Goal: Information Seeking & Learning: Learn about a topic

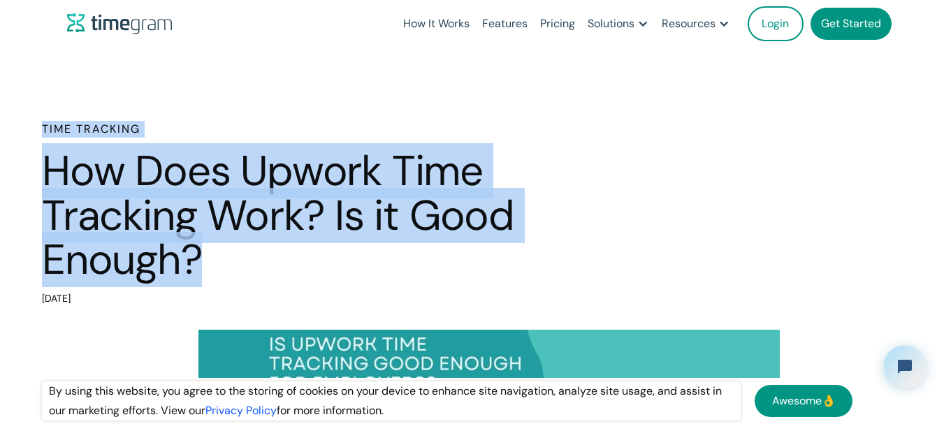
drag, startPoint x: 159, startPoint y: 148, endPoint x: 299, endPoint y: 279, distance: 192.2
click at [299, 279] on h1 "How Does Upwork Time Tracking Work? Is it Good Enough?" at bounding box center [335, 215] width 587 height 133
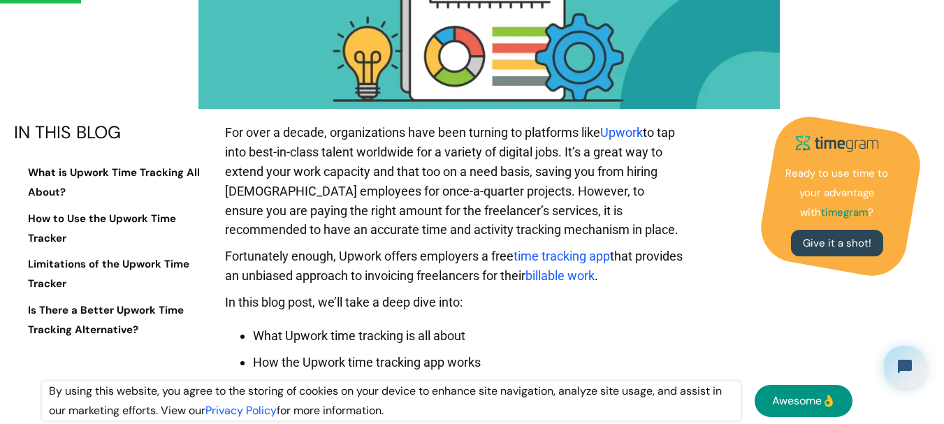
scroll to position [559, 0]
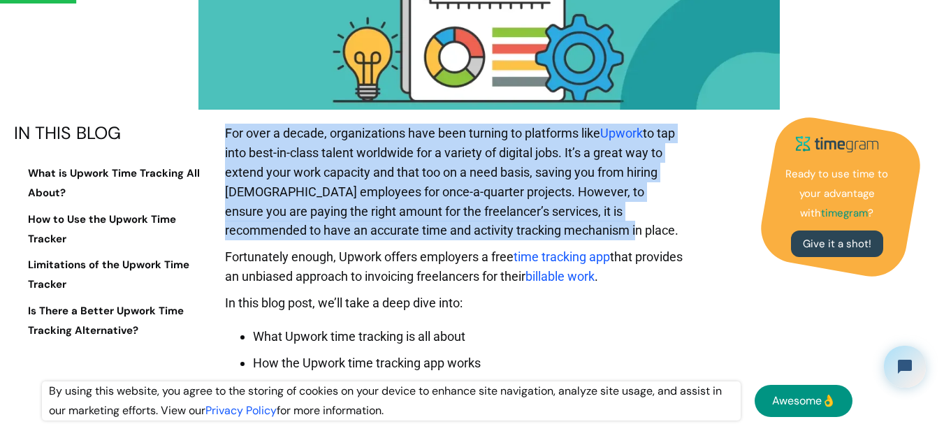
drag, startPoint x: 225, startPoint y: 138, endPoint x: 651, endPoint y: 228, distance: 435.6
click at [651, 228] on p "For over a decade, organizations have been turning to platforms like Upwork to …" at bounding box center [454, 186] width 458 height 124
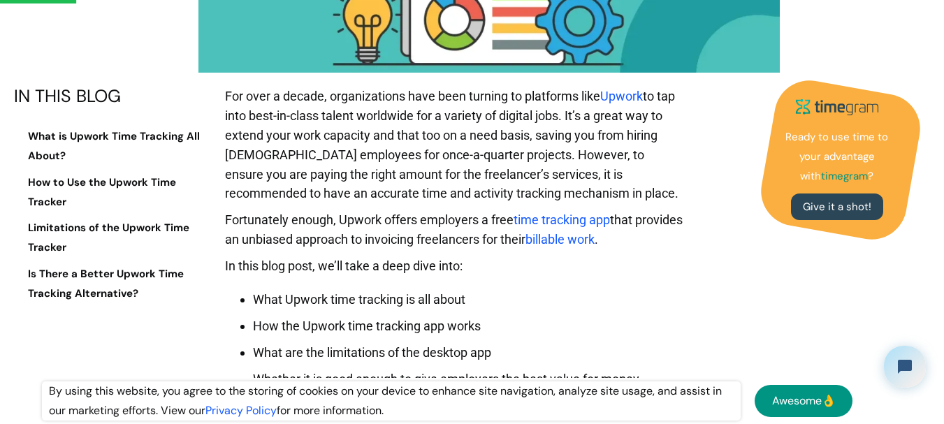
scroll to position [629, 0]
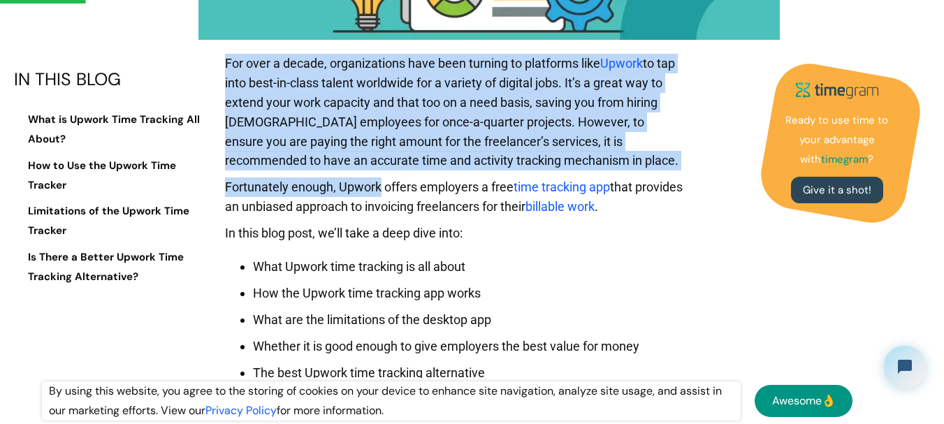
drag, startPoint x: 227, startPoint y: 64, endPoint x: 379, endPoint y: 184, distance: 194.0
click at [380, 142] on p "For over a decade, organizations have been turning to platforms like Upwork to …" at bounding box center [454, 116] width 458 height 124
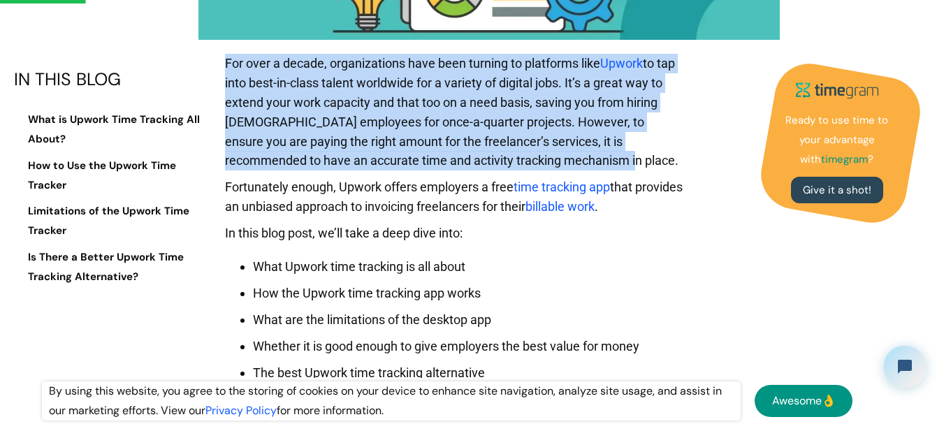
drag, startPoint x: 425, startPoint y: 139, endPoint x: 226, endPoint y: 62, distance: 212.7
click at [226, 62] on p "For over a decade, organizations have been turning to platforms like Upwork to …" at bounding box center [454, 116] width 458 height 124
drag, startPoint x: 223, startPoint y: 63, endPoint x: 559, endPoint y: 164, distance: 350.9
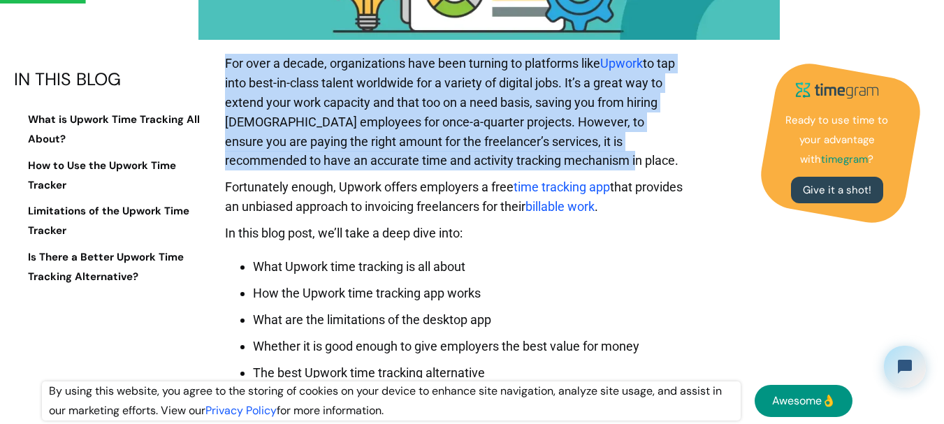
click at [559, 164] on p "For over a decade, organizations have been turning to platforms like Upwork to …" at bounding box center [454, 116] width 458 height 124
drag, startPoint x: 559, startPoint y: 166, endPoint x: 239, endPoint y: 68, distance: 334.5
click at [239, 68] on p "For over a decade, organizations have been turning to platforms like Upwork to …" at bounding box center [454, 116] width 458 height 124
drag, startPoint x: 224, startPoint y: 64, endPoint x: 553, endPoint y: 154, distance: 341.1
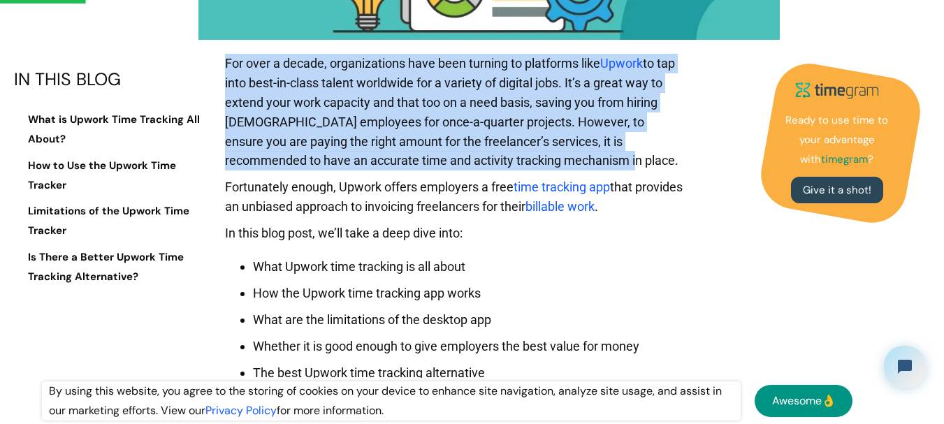
click at [553, 154] on p "For over a decade, organizations have been turning to platforms like Upwork to …" at bounding box center [454, 116] width 458 height 124
drag, startPoint x: 551, startPoint y: 165, endPoint x: 228, endPoint y: 69, distance: 336.6
click at [228, 69] on p "For over a decade, organizations have been turning to platforms like Upwork to …" at bounding box center [454, 116] width 458 height 124
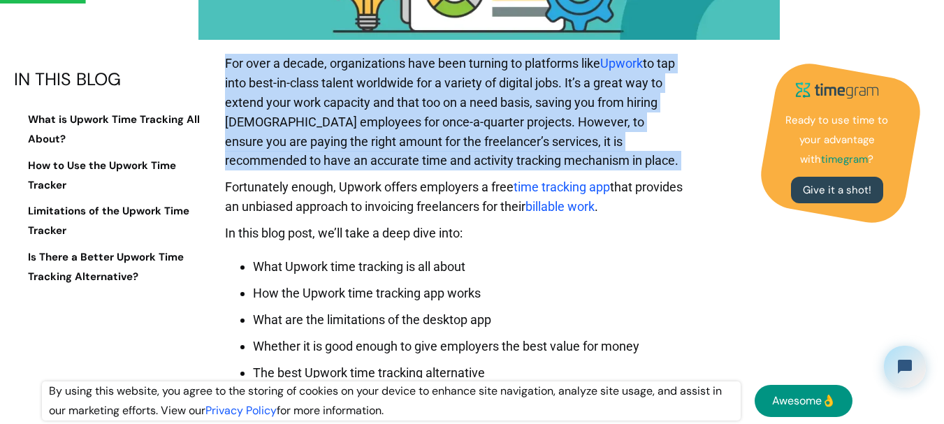
drag, startPoint x: 228, startPoint y: 69, endPoint x: 572, endPoint y: 168, distance: 357.7
click at [572, 168] on p "For over a decade, organizations have been turning to platforms like Upwork to …" at bounding box center [454, 116] width 458 height 124
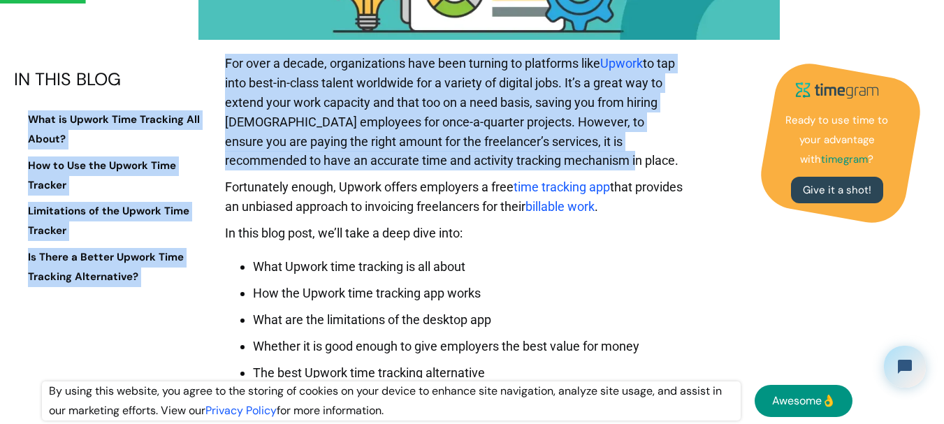
drag, startPoint x: 537, startPoint y: 161, endPoint x: 210, endPoint y: 47, distance: 346.8
